Goal: Information Seeking & Learning: Check status

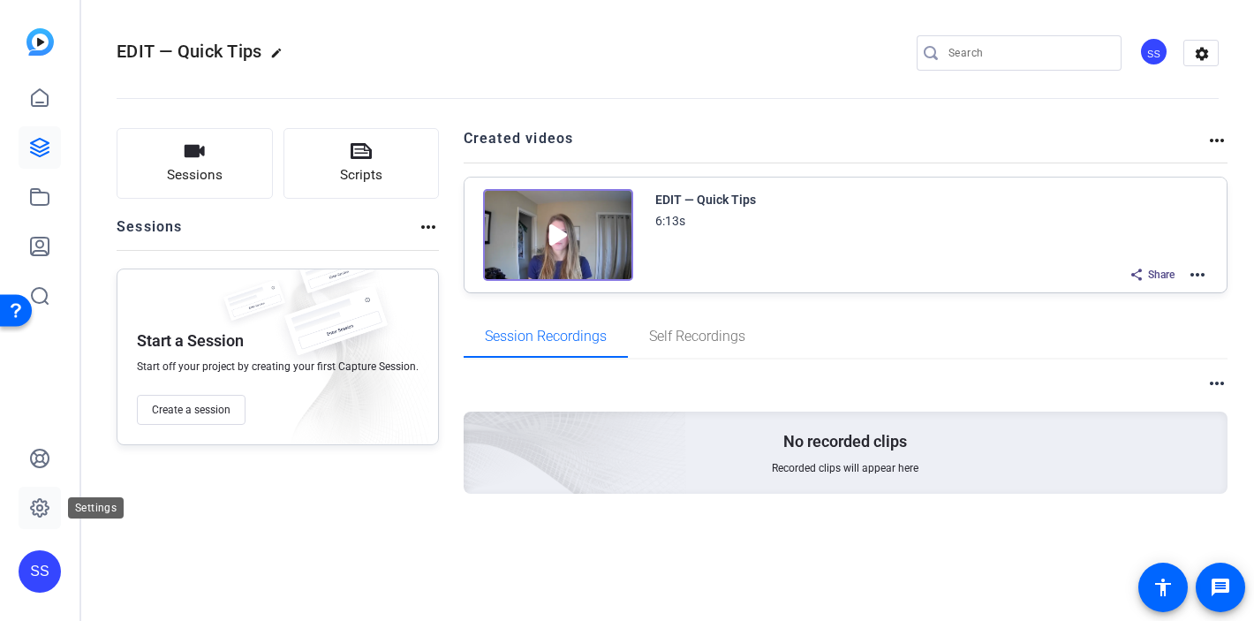
click at [44, 511] on icon at bounding box center [39, 507] width 21 height 21
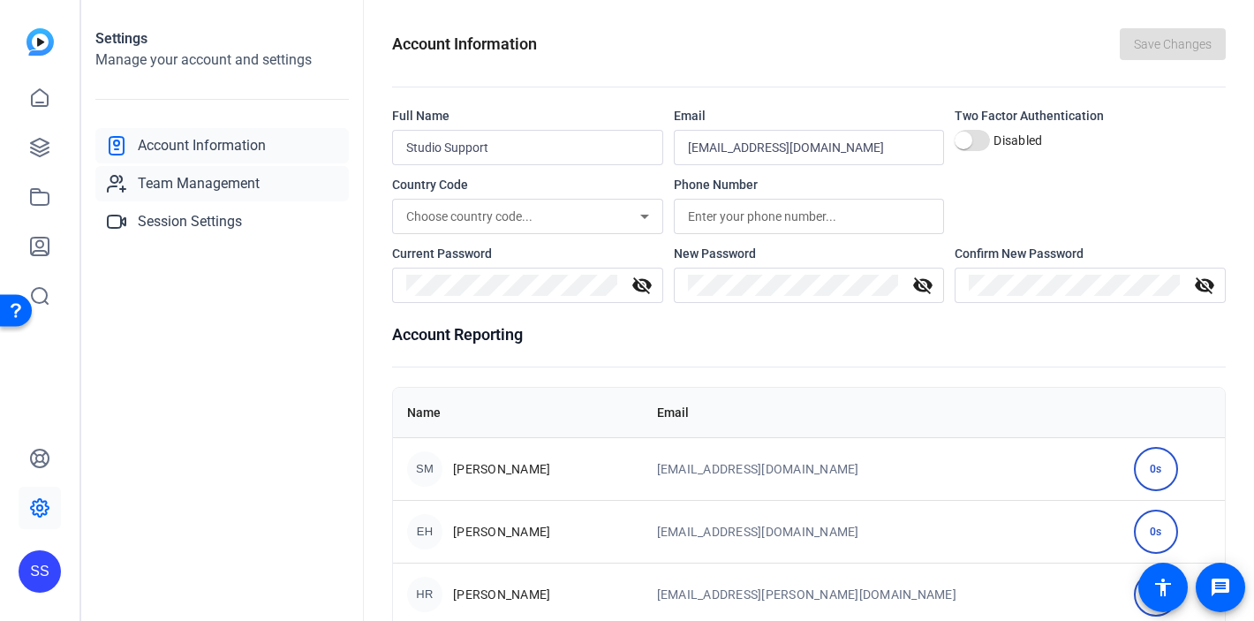
click at [217, 190] on span "Team Management" at bounding box center [199, 183] width 122 height 21
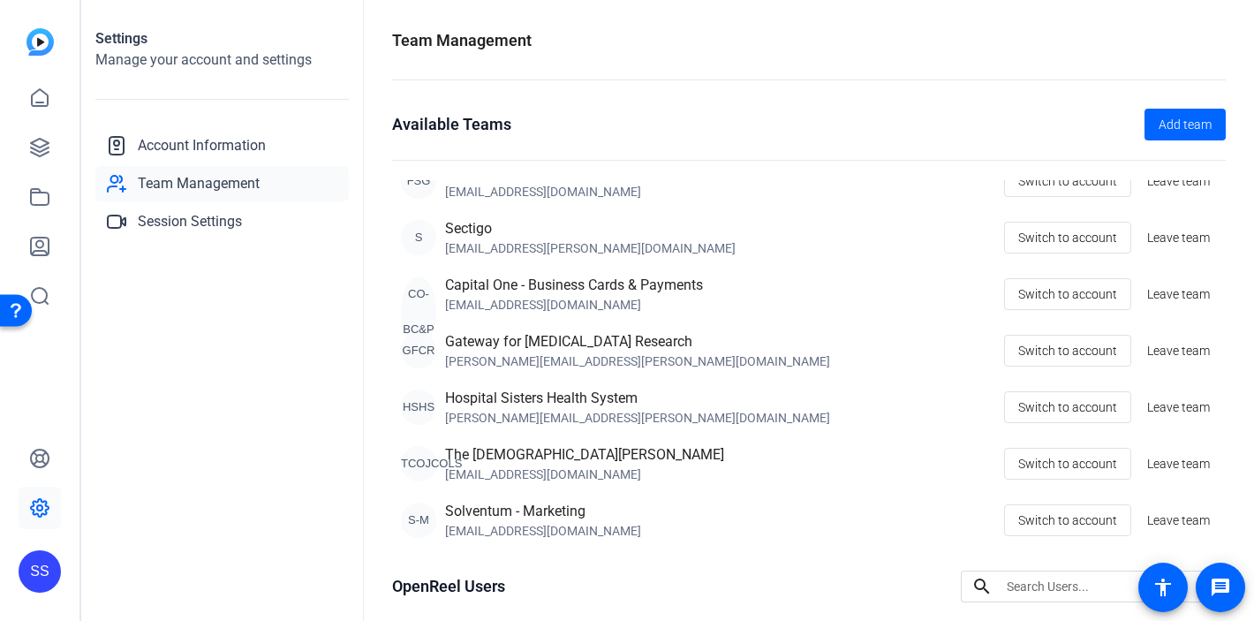
scroll to position [203, 0]
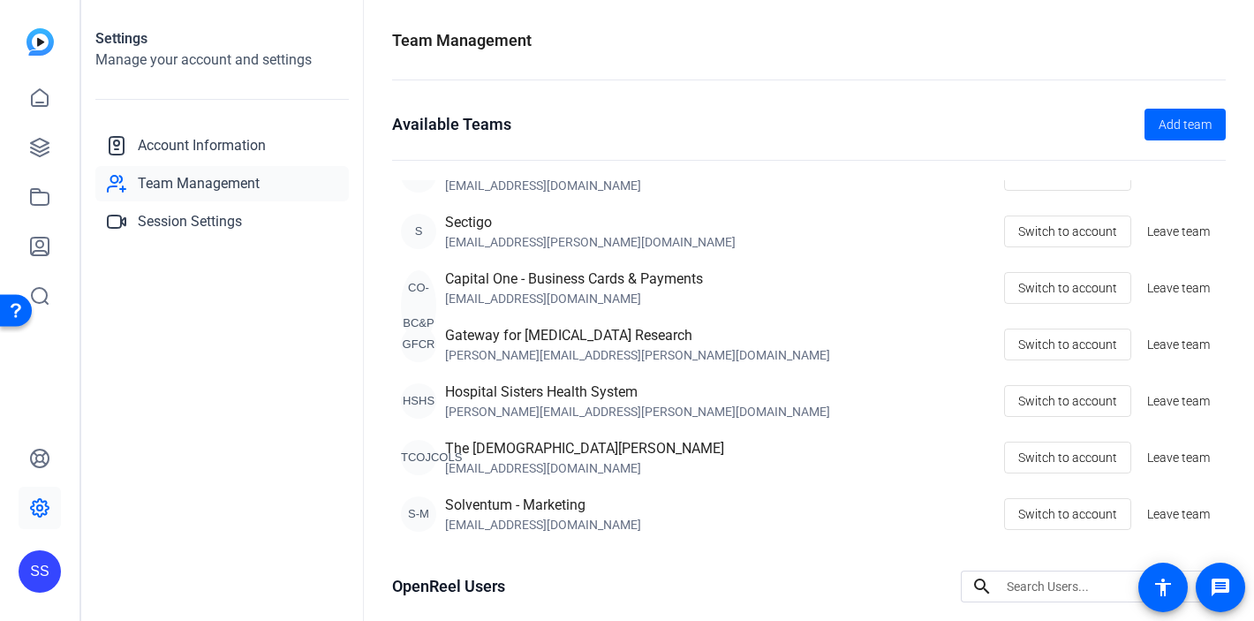
click at [43, 564] on div "SS" at bounding box center [40, 571] width 42 height 42
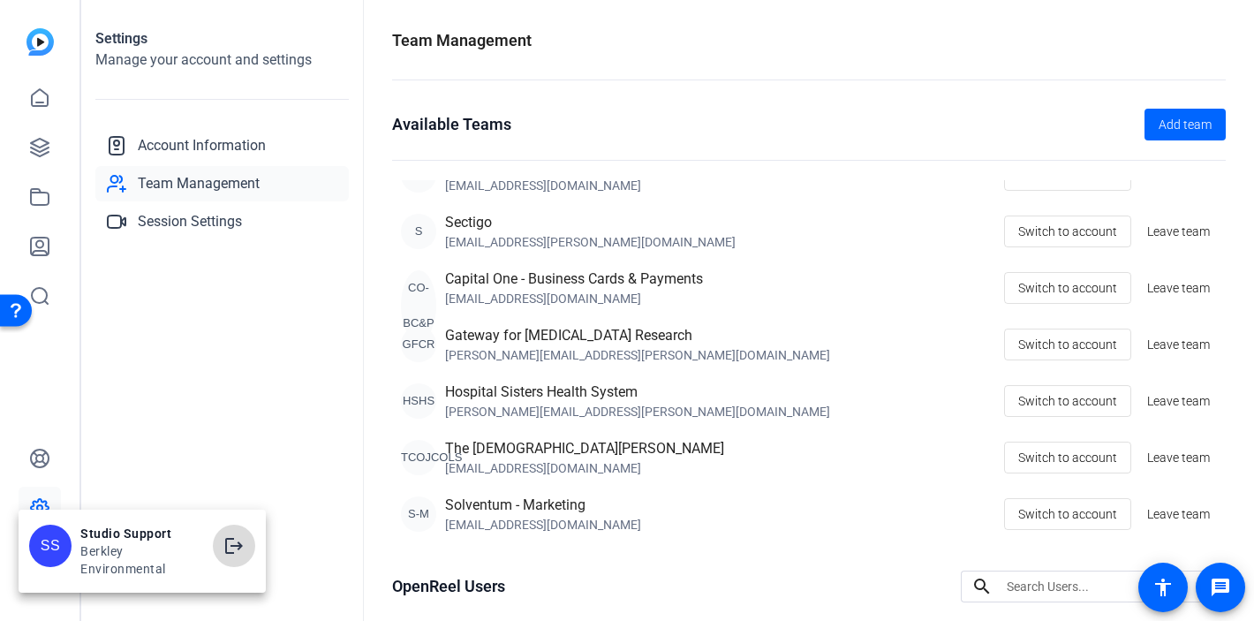
click at [238, 544] on mat-icon "logout" at bounding box center [233, 545] width 21 height 21
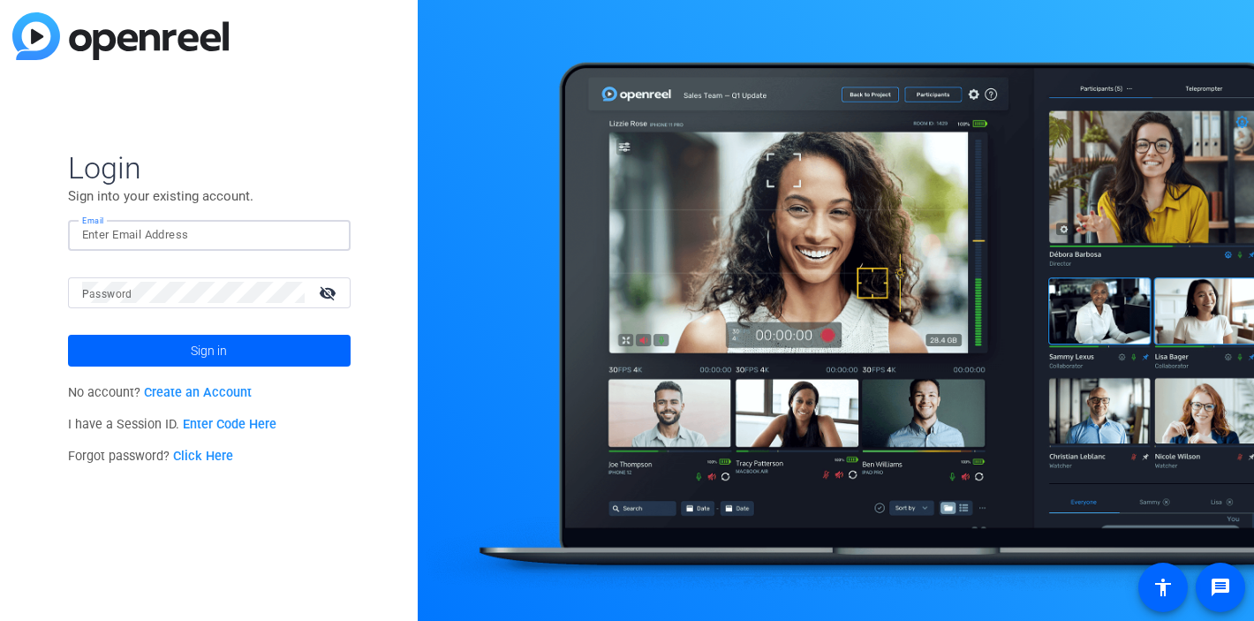
click at [328, 239] on div at bounding box center [209, 235] width 254 height 31
click at [320, 238] on img at bounding box center [321, 234] width 12 height 21
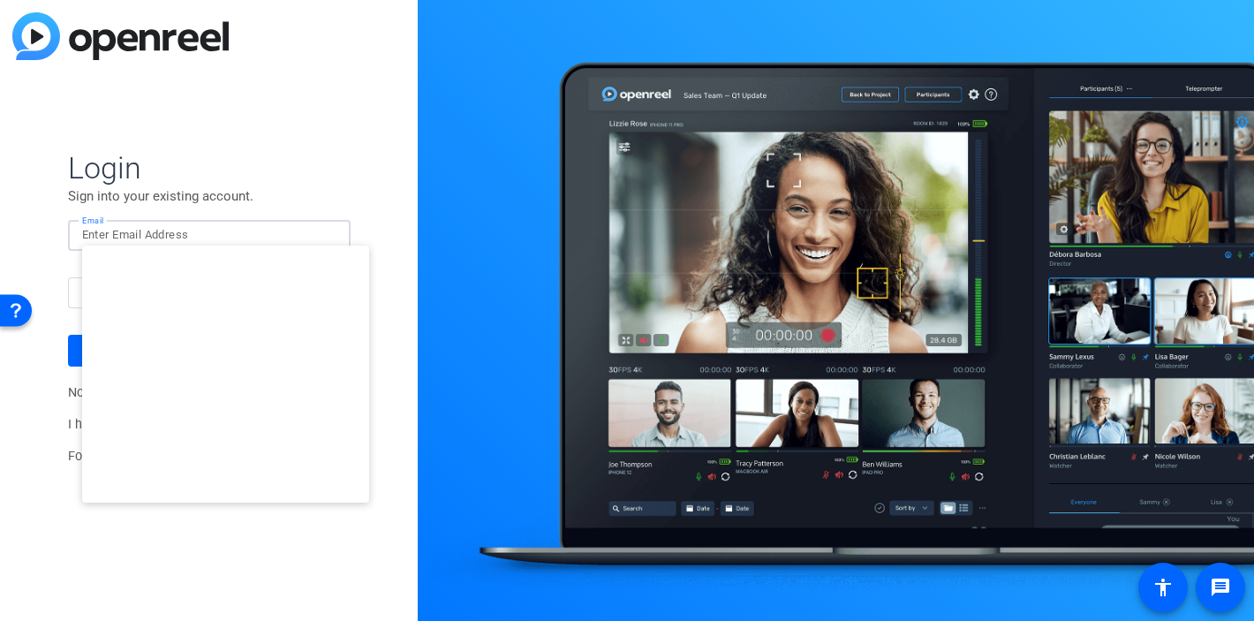
type input "studiosupport+2@openreel.com"
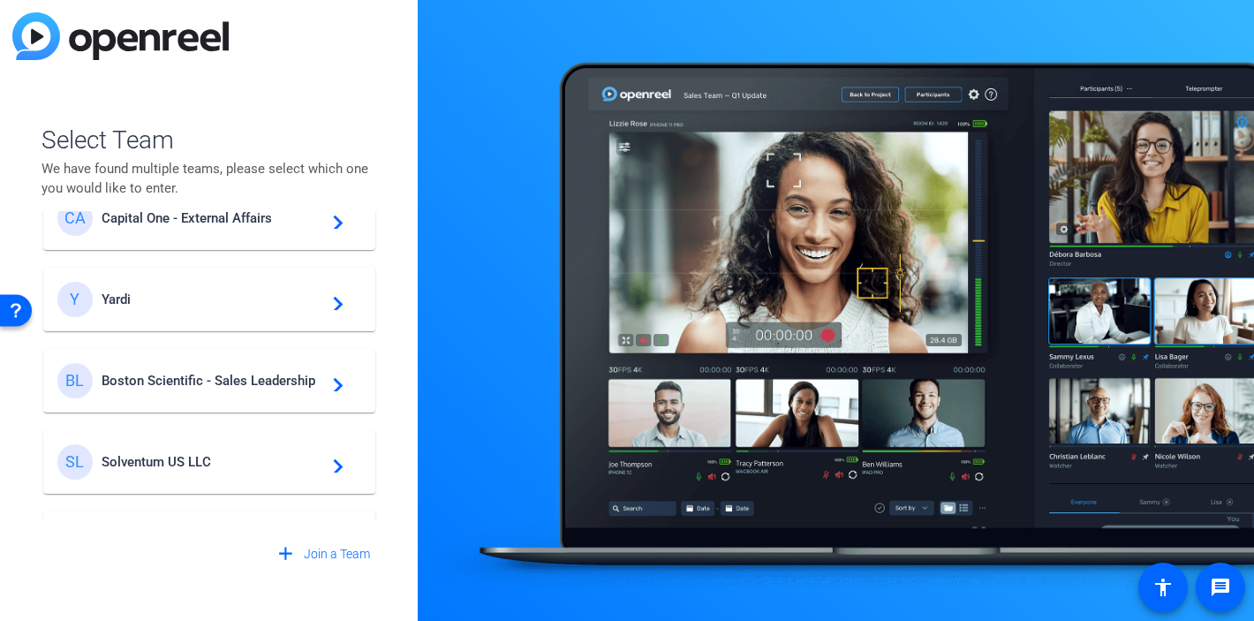
scroll to position [330, 0]
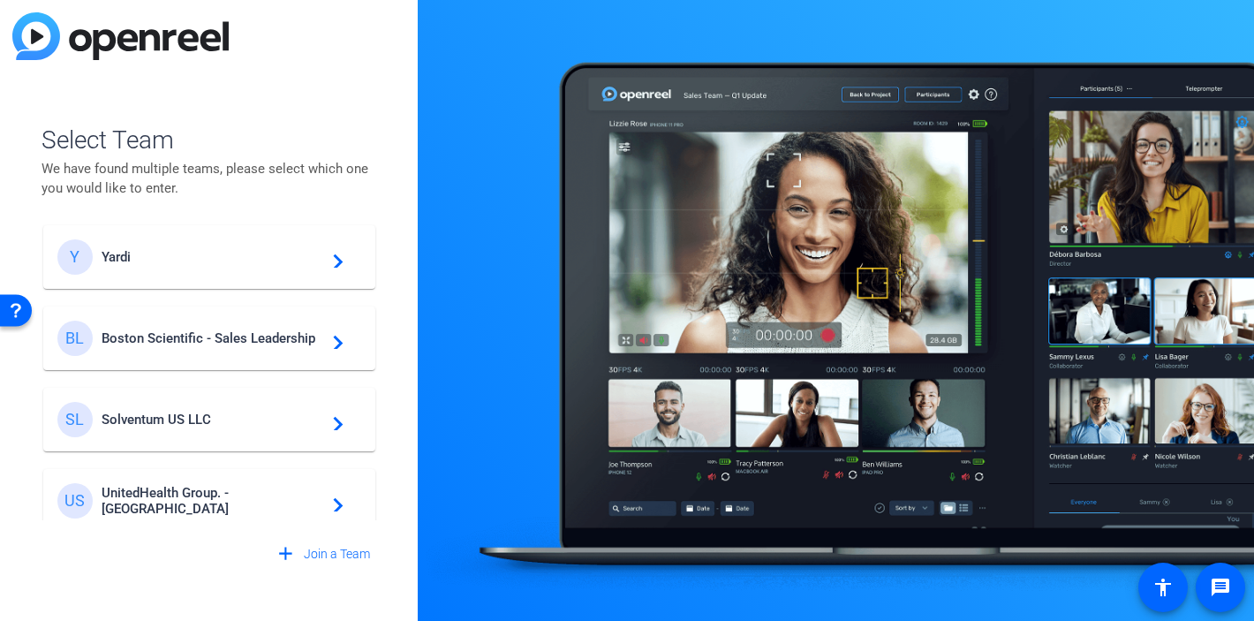
click at [180, 337] on span "Boston Scientific - Sales Leadership" at bounding box center [212, 338] width 221 height 16
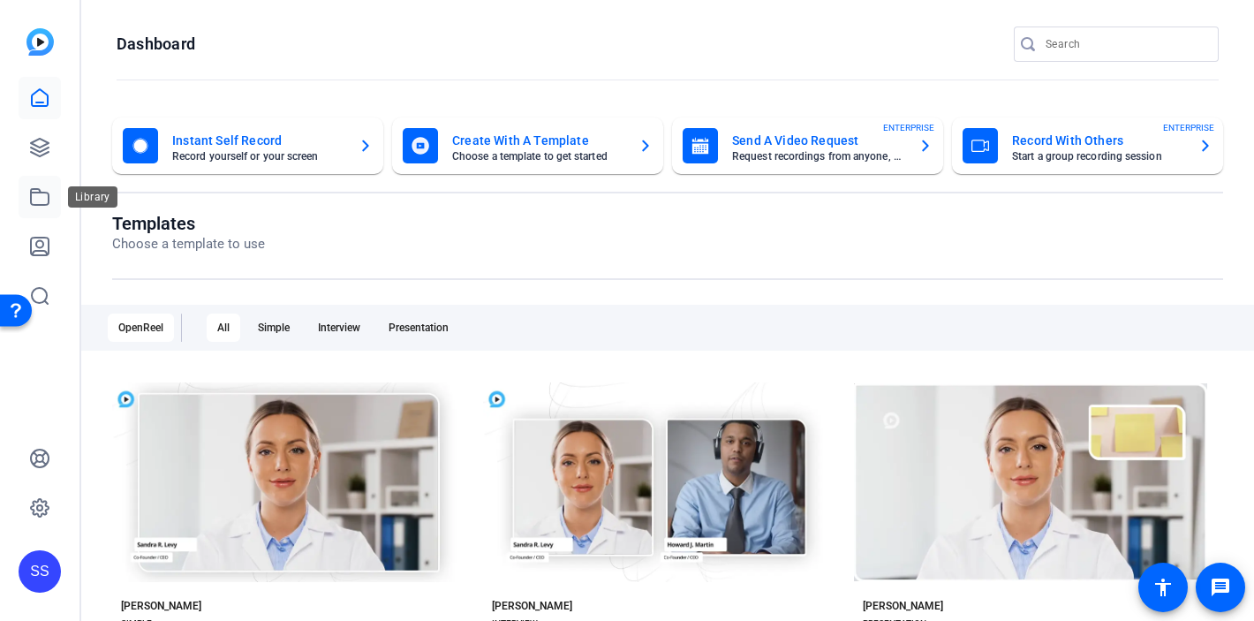
click at [42, 198] on icon at bounding box center [39, 196] width 21 height 21
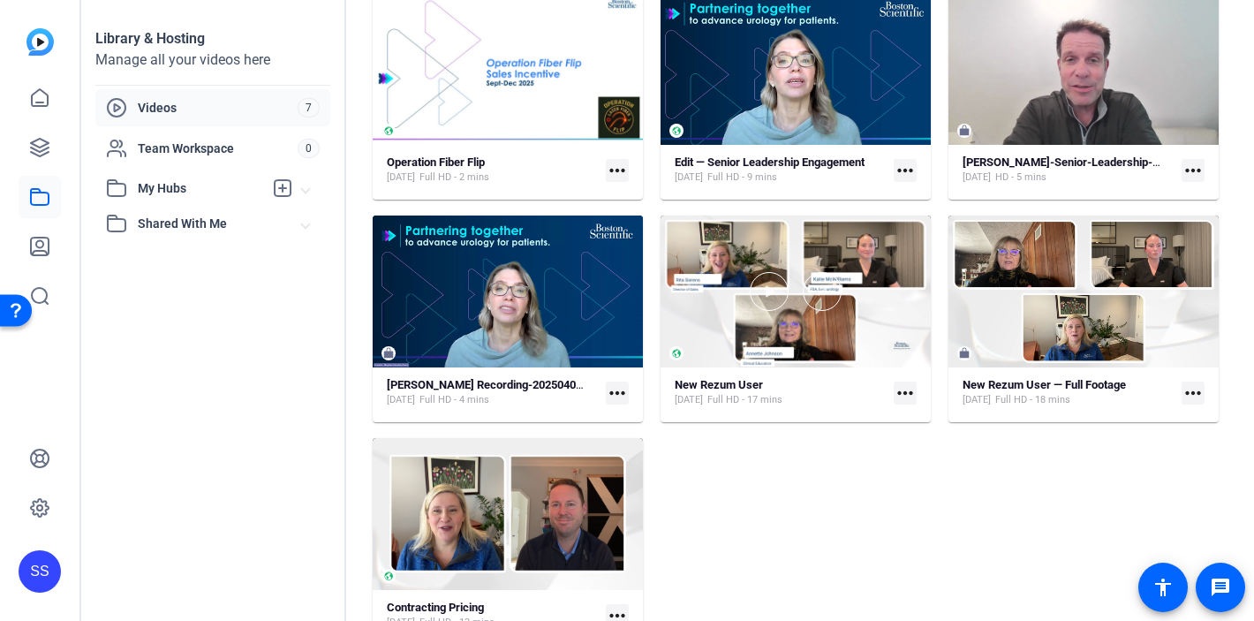
scroll to position [164, 0]
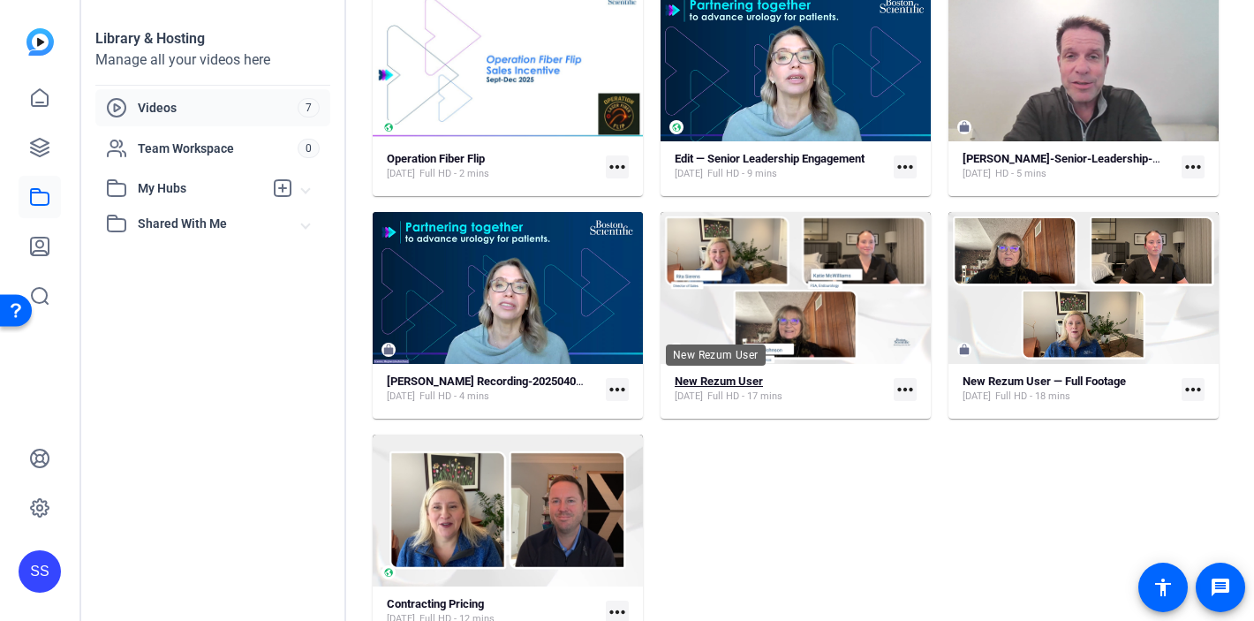
click at [719, 376] on strong "New Rezum User" at bounding box center [719, 380] width 88 height 13
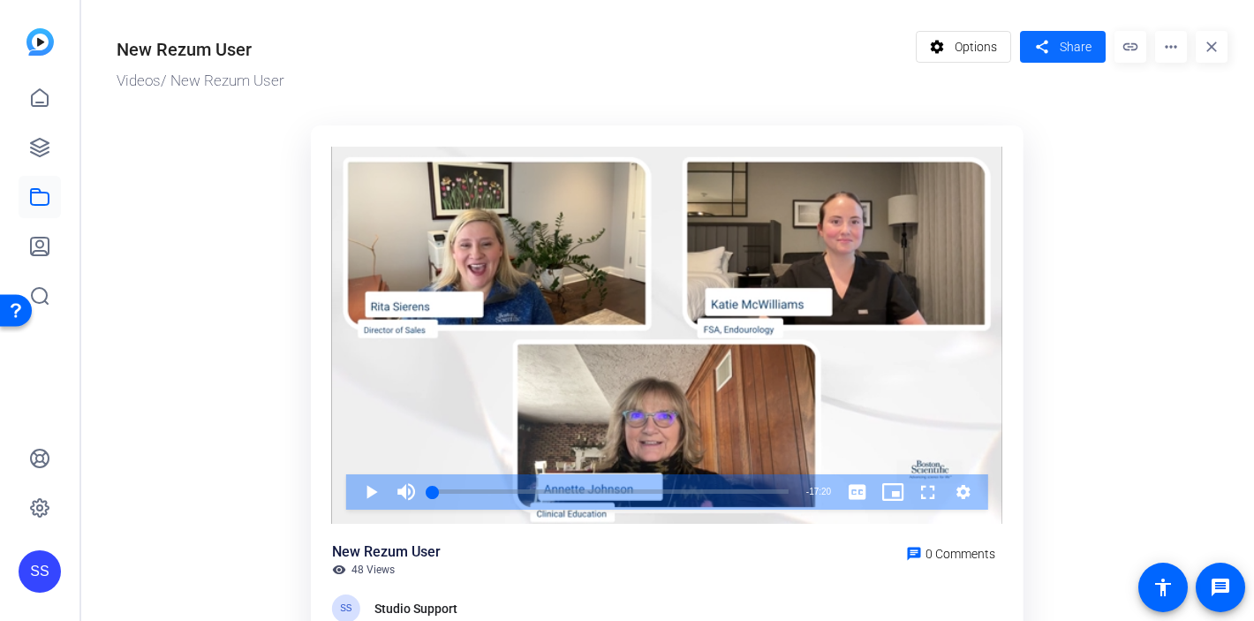
click at [1046, 44] on span at bounding box center [1063, 47] width 86 height 42
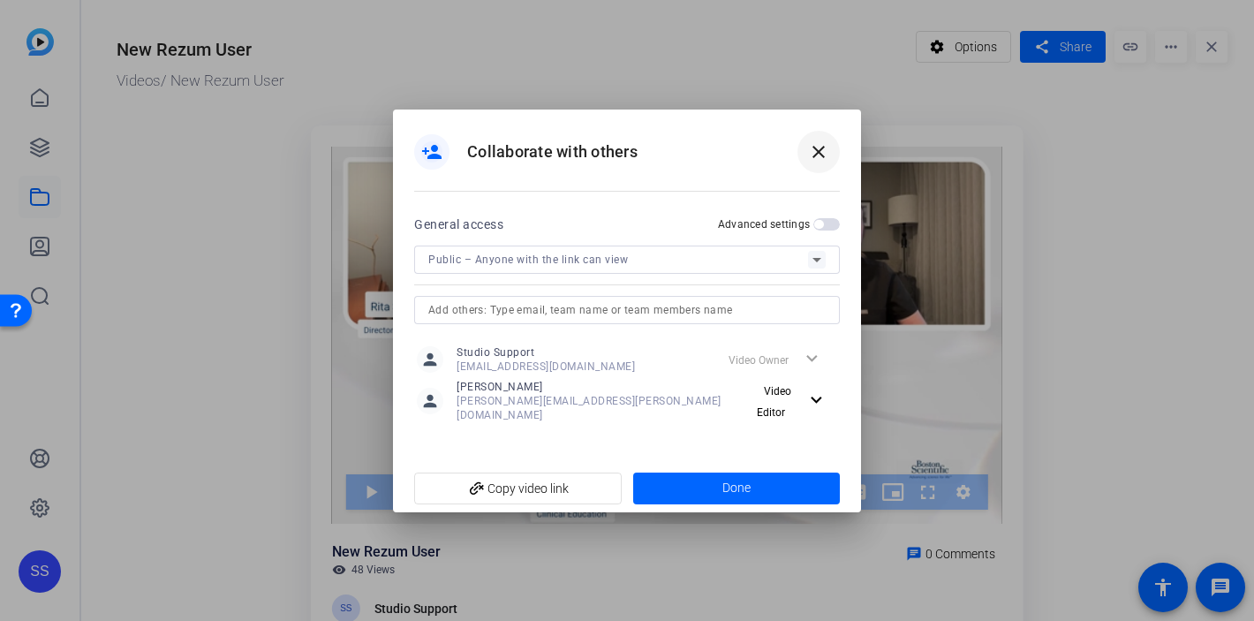
click at [820, 157] on mat-icon "close" at bounding box center [818, 151] width 21 height 21
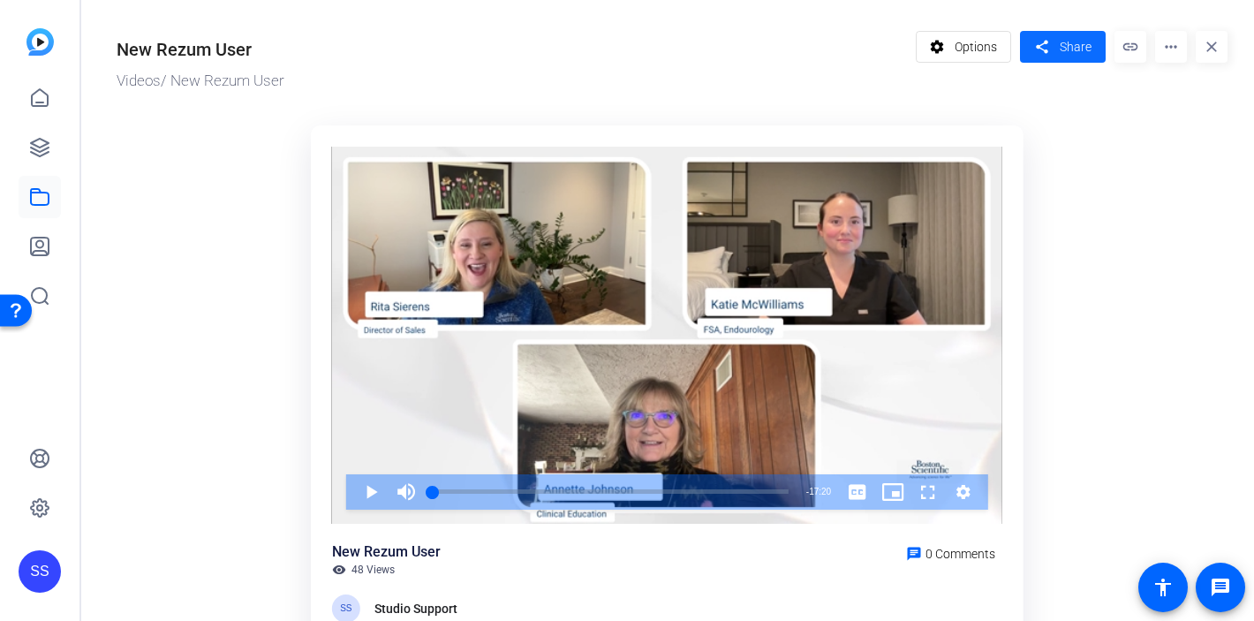
click at [1066, 39] on span "Share" at bounding box center [1076, 47] width 32 height 19
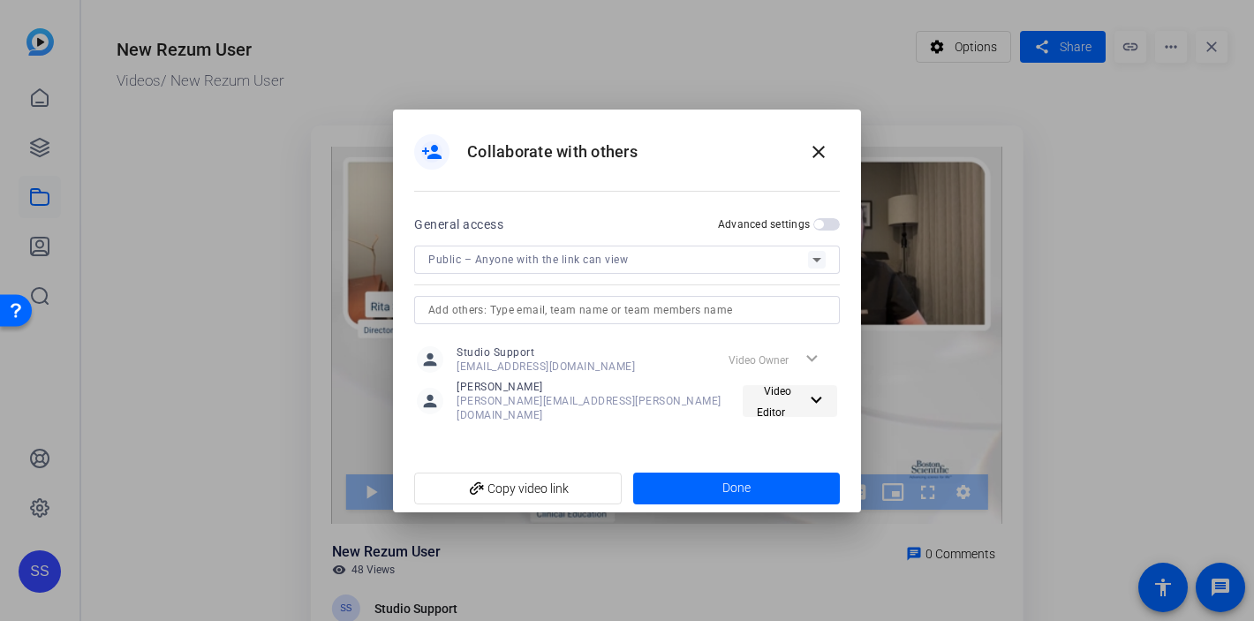
click at [790, 399] on span "Video Editor" at bounding box center [778, 401] width 57 height 42
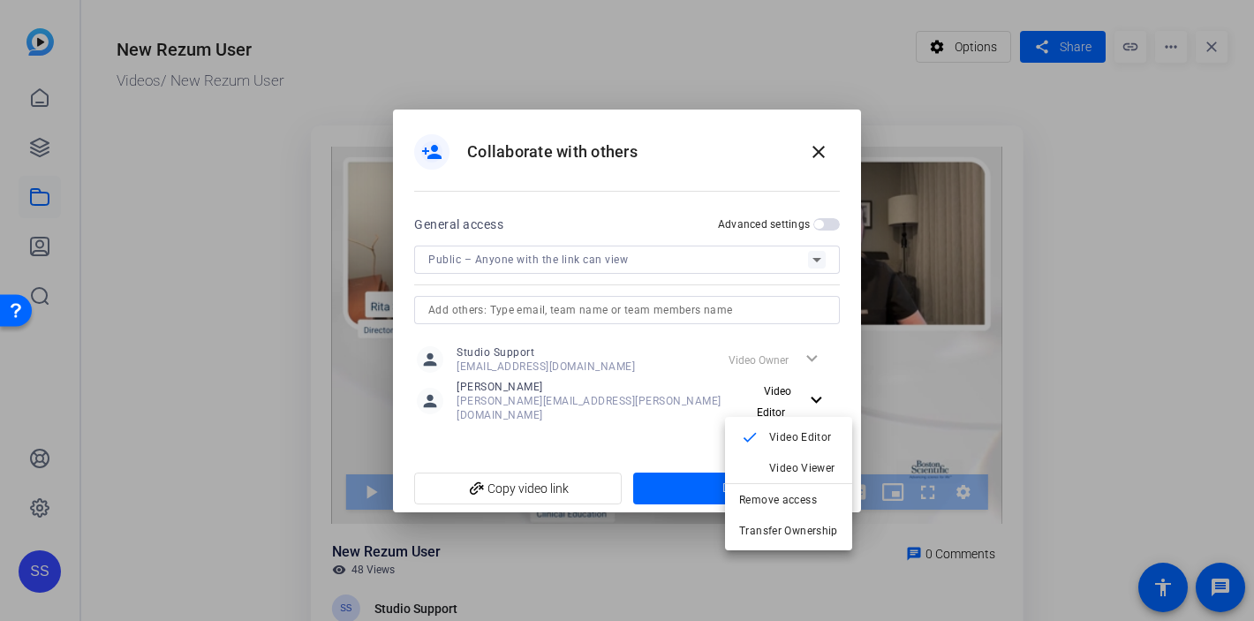
click at [686, 138] on div at bounding box center [627, 310] width 1254 height 621
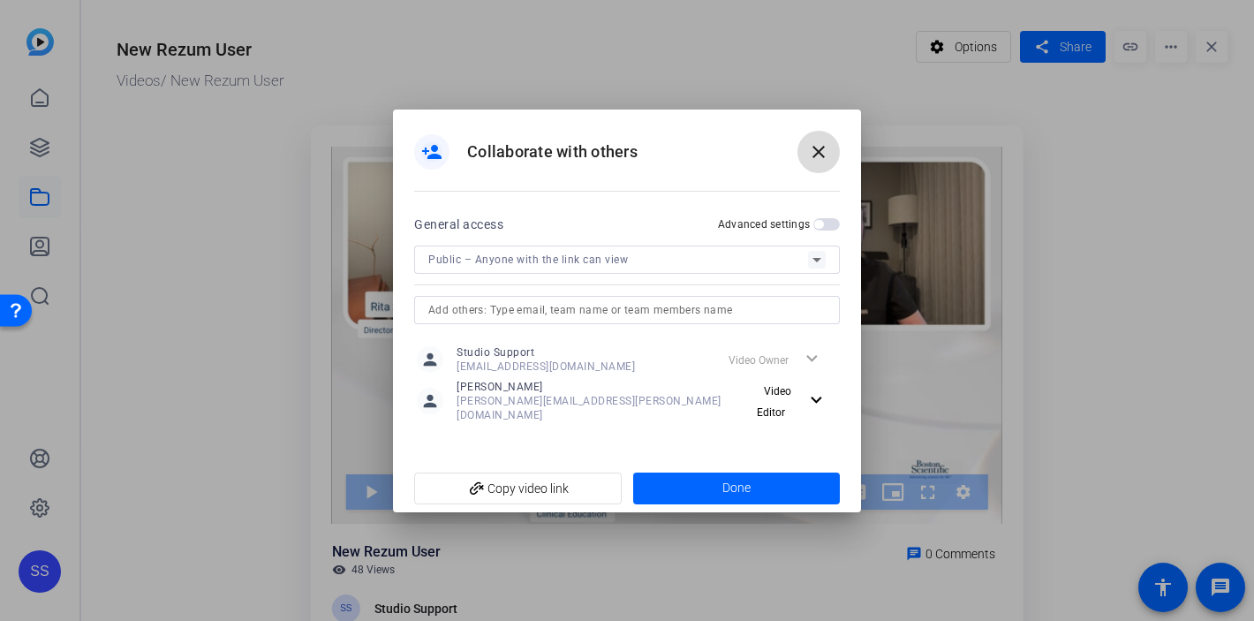
click at [821, 156] on mat-icon "close" at bounding box center [818, 151] width 21 height 21
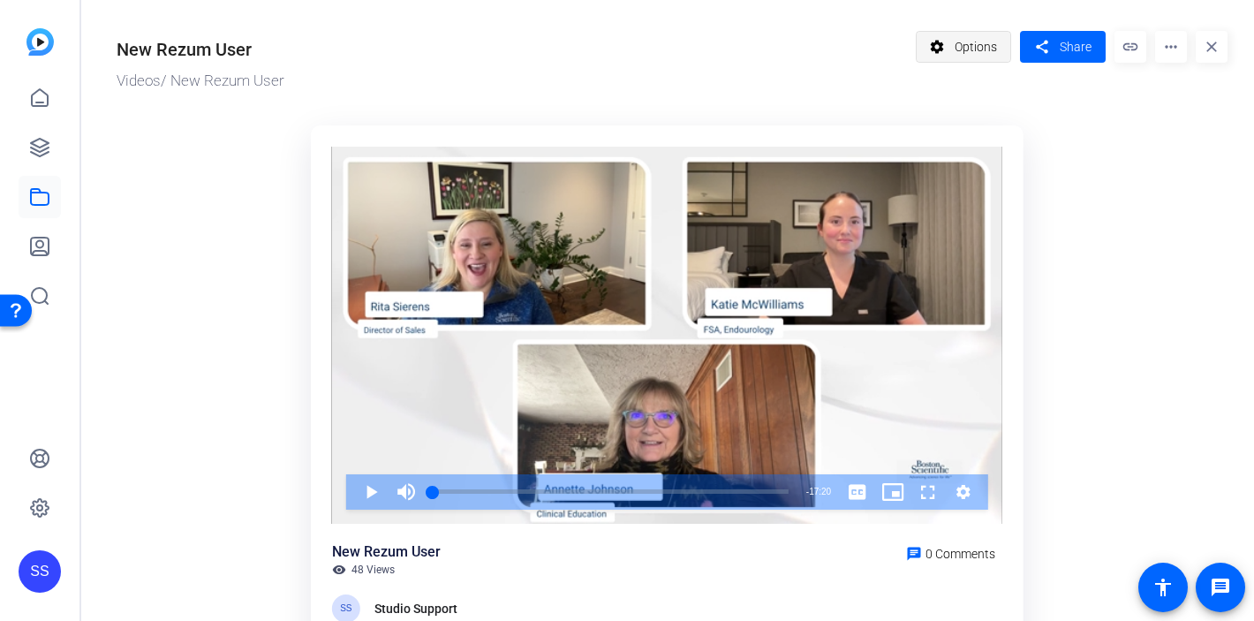
click at [955, 52] on span "Options" at bounding box center [976, 47] width 42 height 34
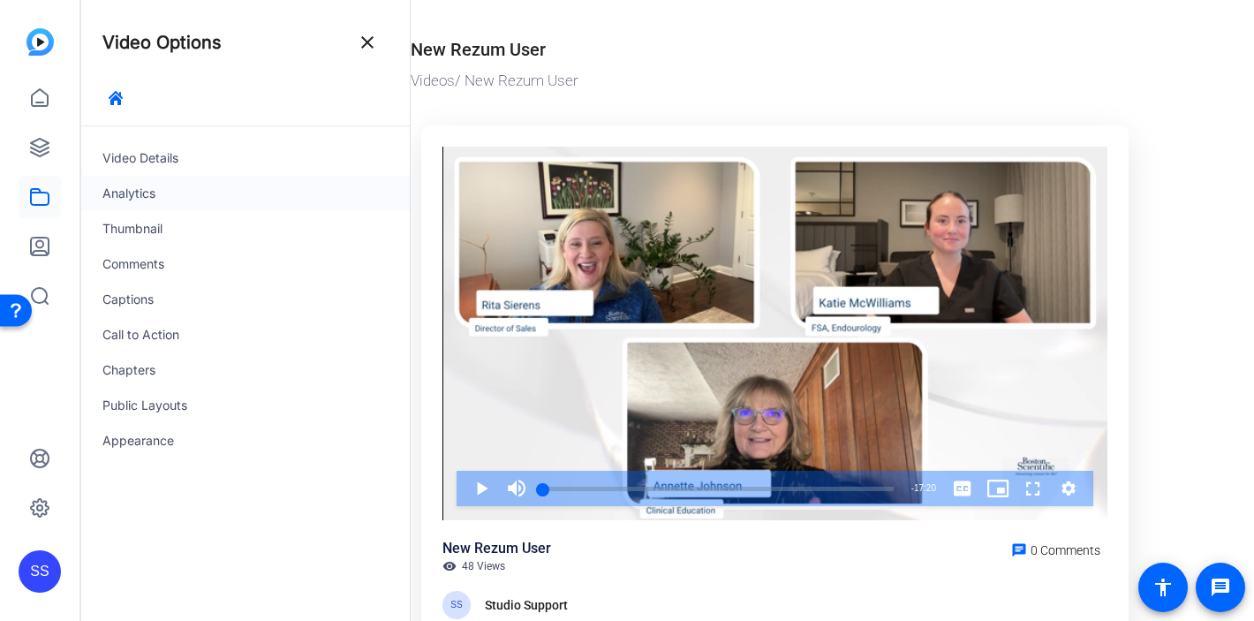
click at [125, 196] on div "Analytics" at bounding box center [245, 193] width 329 height 35
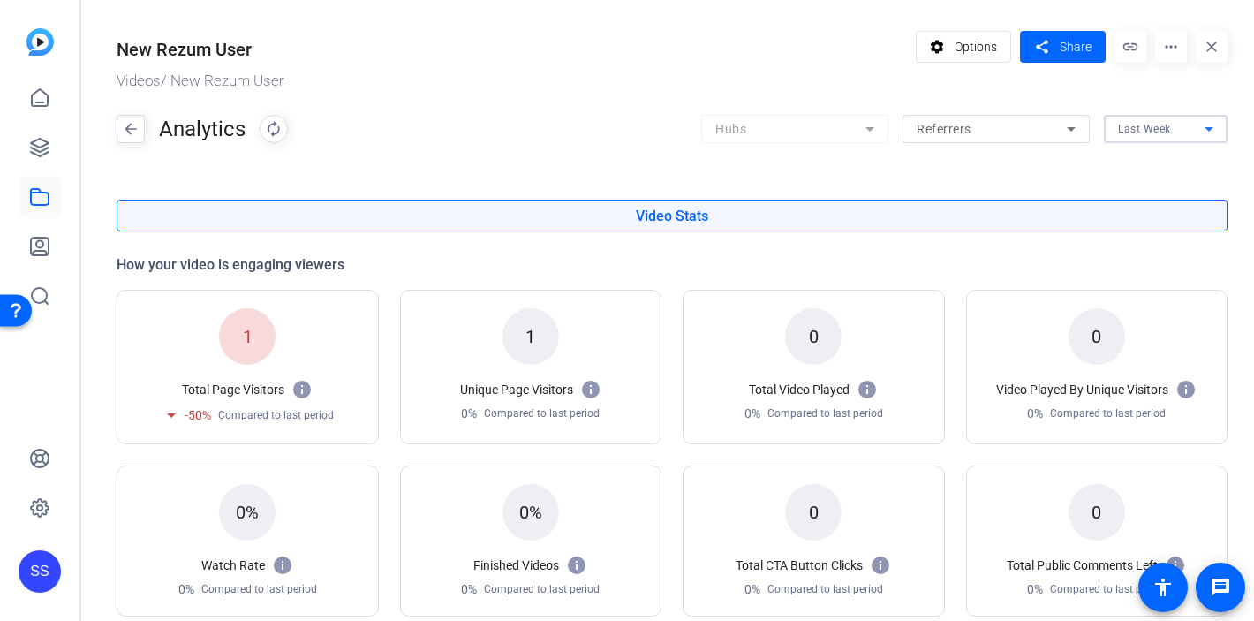
click at [1145, 134] on span "Last Week" at bounding box center [1144, 129] width 53 height 12
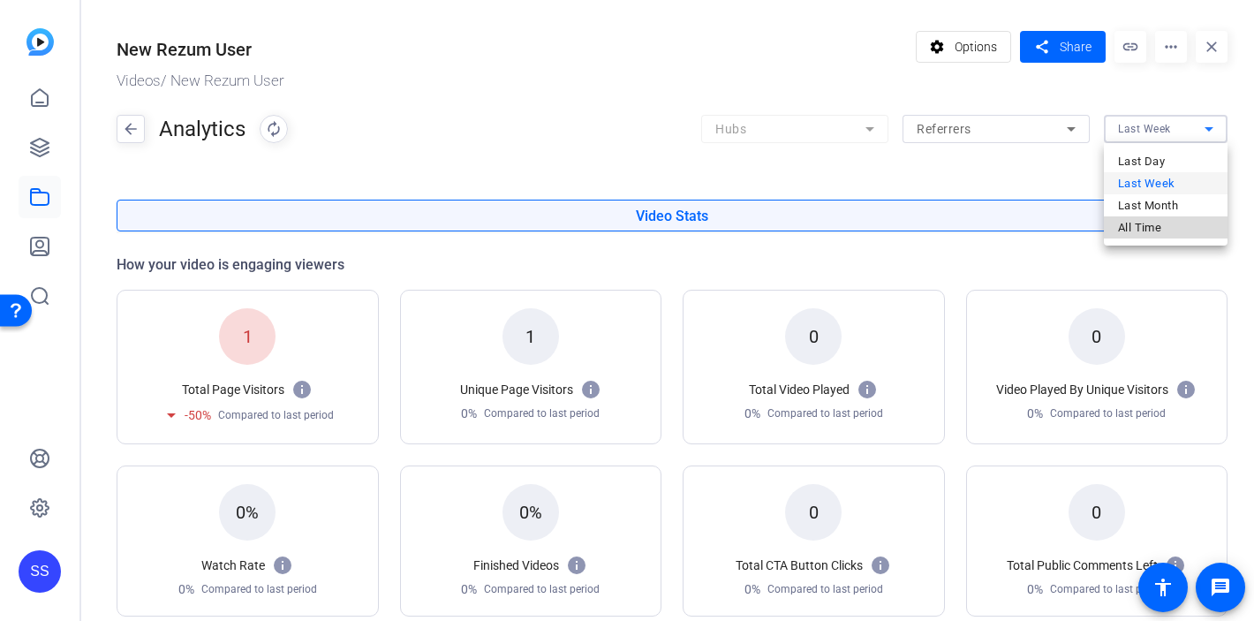
click at [1139, 222] on span "All Time" at bounding box center [1139, 227] width 43 height 22
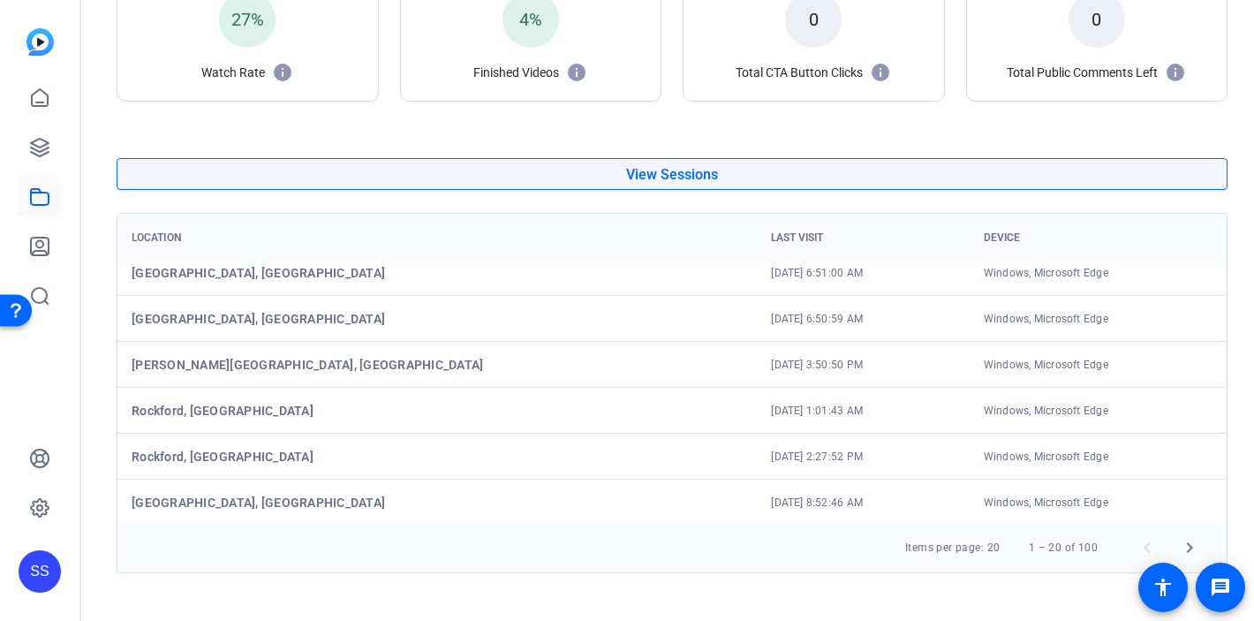
scroll to position [659, 0]
click at [1195, 550] on span "Next page" at bounding box center [1190, 547] width 42 height 42
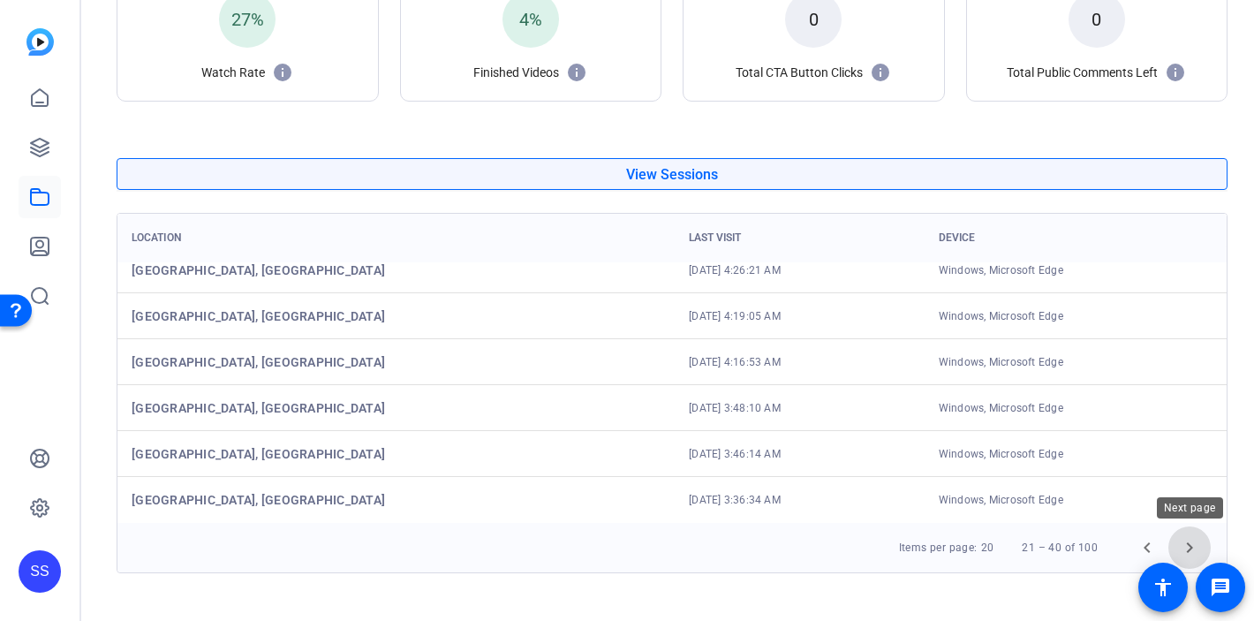
click at [1191, 544] on span "Next page" at bounding box center [1190, 547] width 42 height 42
click at [1196, 545] on span "Next page" at bounding box center [1190, 547] width 42 height 42
click at [1200, 550] on span "Next page" at bounding box center [1190, 547] width 42 height 42
click at [33, 97] on icon at bounding box center [39, 97] width 21 height 21
